Goal: Task Accomplishment & Management: Complete application form

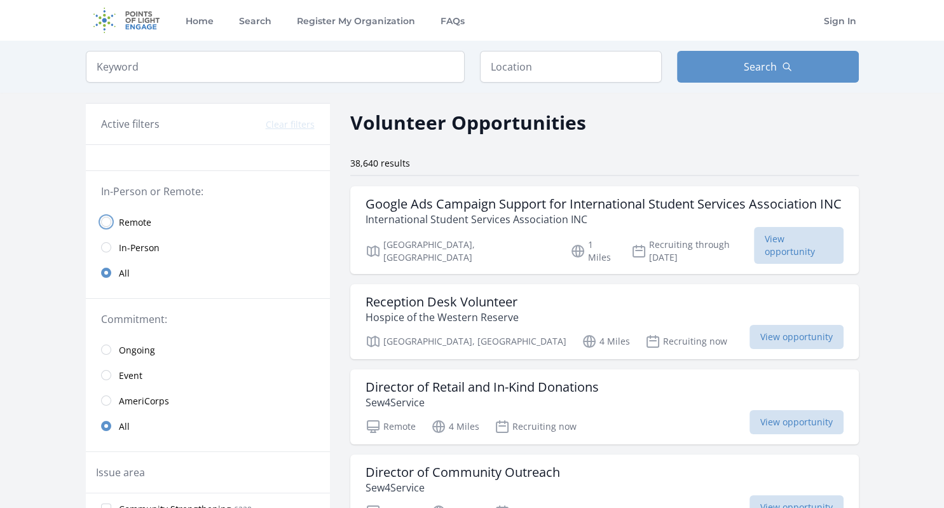
click at [107, 218] on input "radio" at bounding box center [106, 222] width 10 height 10
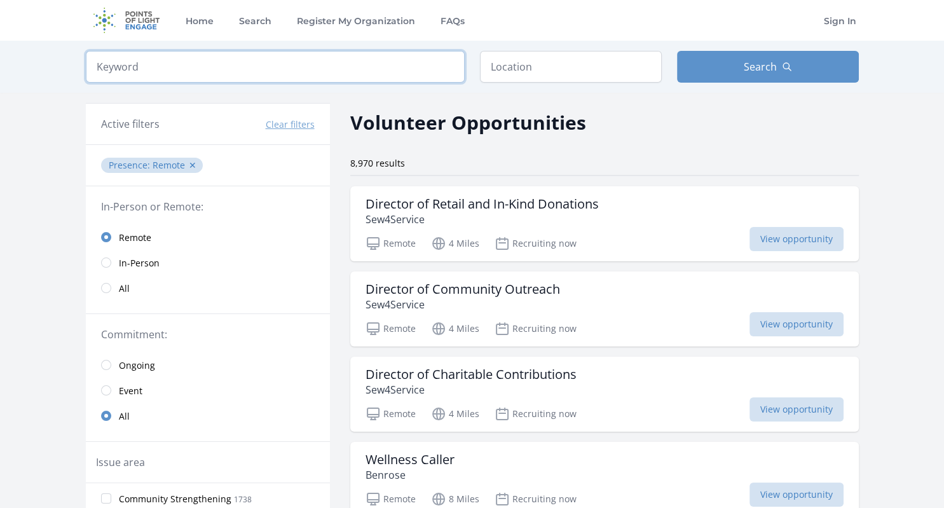
click at [295, 65] on input "search" at bounding box center [275, 67] width 379 height 32
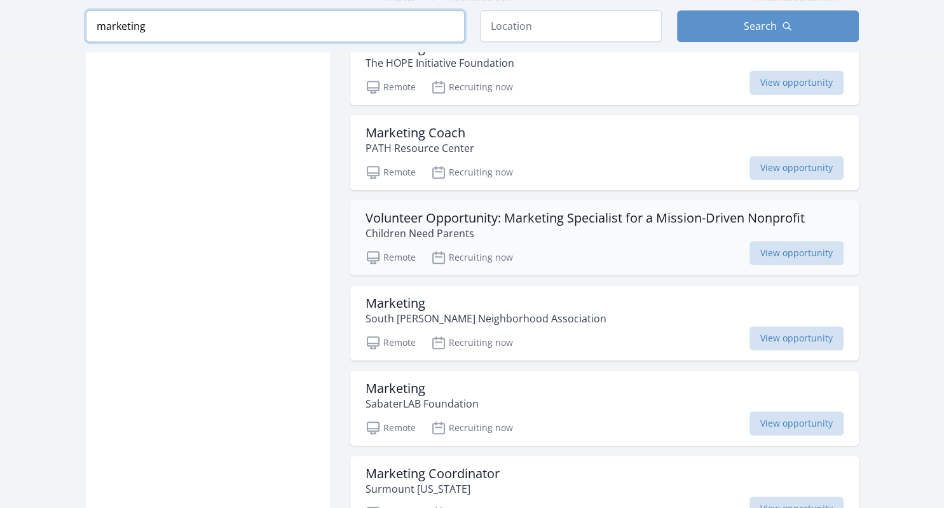
scroll to position [1109, 0]
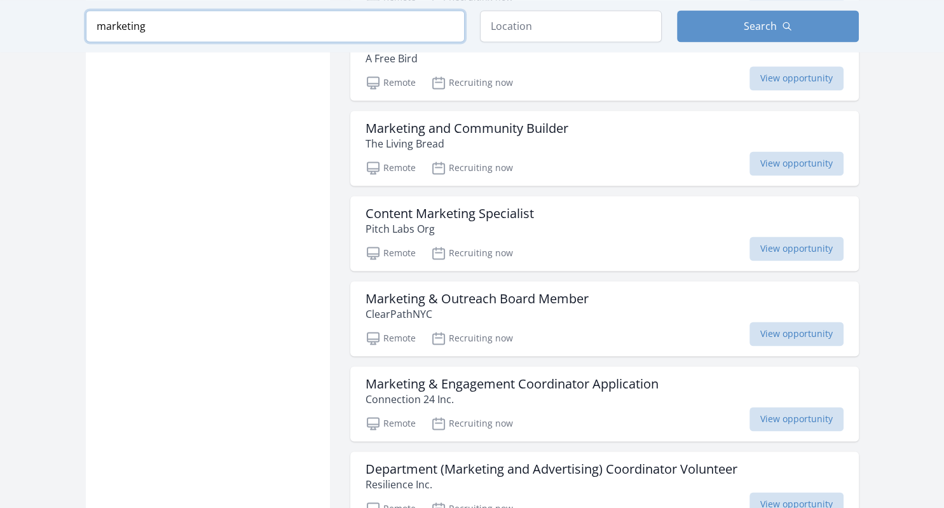
scroll to position [1796, 0]
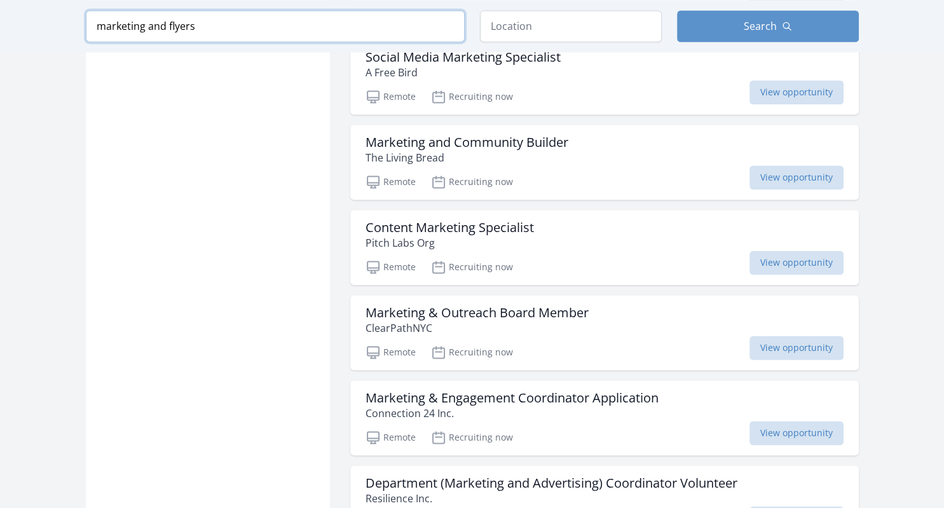
type input "marketing and flyers"
click button "submit" at bounding box center [0, 0] width 0 height 0
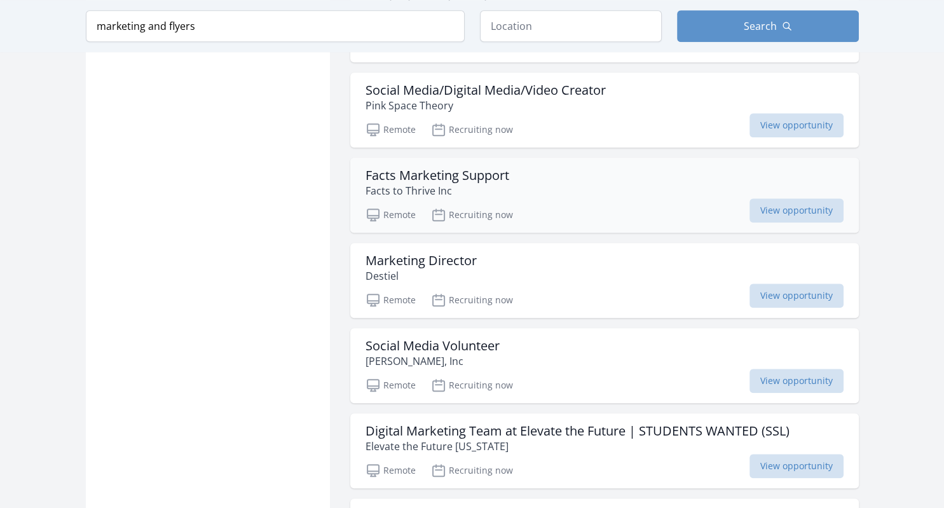
scroll to position [1050, 0]
click at [445, 174] on h3 "Facts Marketing Support" at bounding box center [438, 175] width 144 height 15
click at [767, 203] on span "View opportunity" at bounding box center [797, 211] width 94 height 24
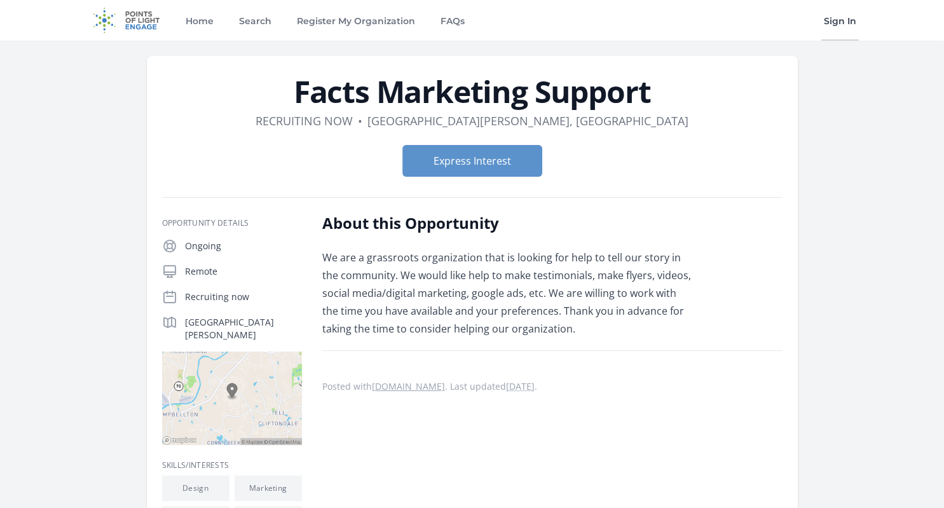
click at [837, 19] on link "Sign In" at bounding box center [840, 20] width 38 height 41
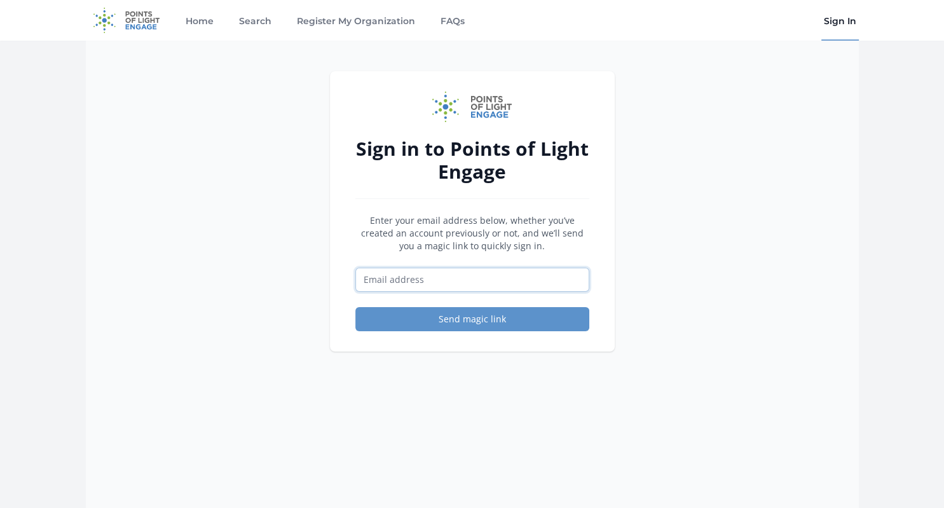
click at [550, 278] on input "Email address" at bounding box center [472, 280] width 234 height 24
